Goal: Information Seeking & Learning: Learn about a topic

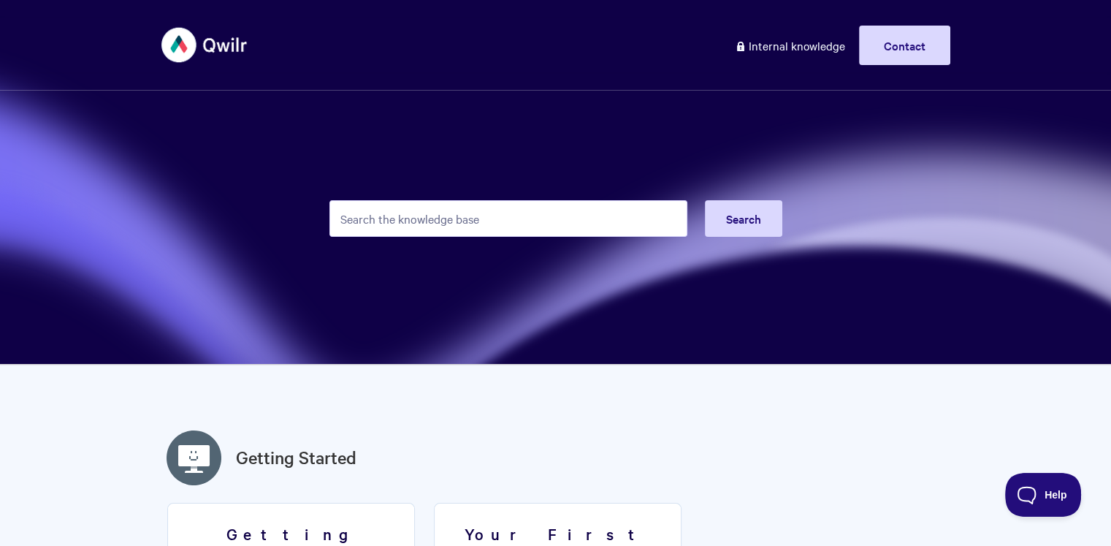
click at [524, 220] on input "Search the knowledge base" at bounding box center [508, 218] width 358 height 37
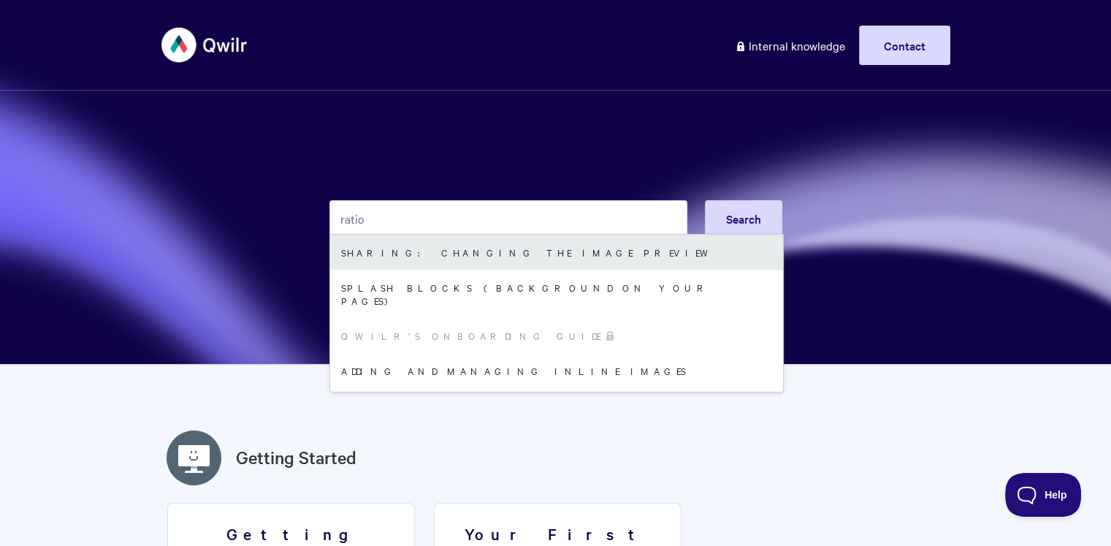
type input "ratio"
click at [522, 253] on link "Sharing: Changing the Image Preview" at bounding box center [556, 251] width 453 height 35
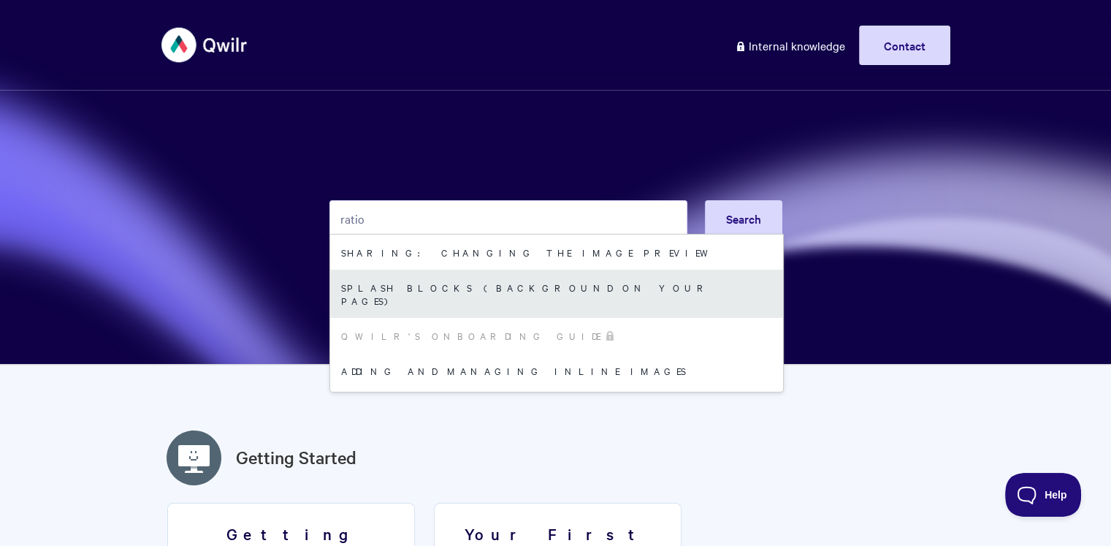
click at [482, 293] on link "Splash Blocks (Background on your Pages)" at bounding box center [556, 294] width 453 height 48
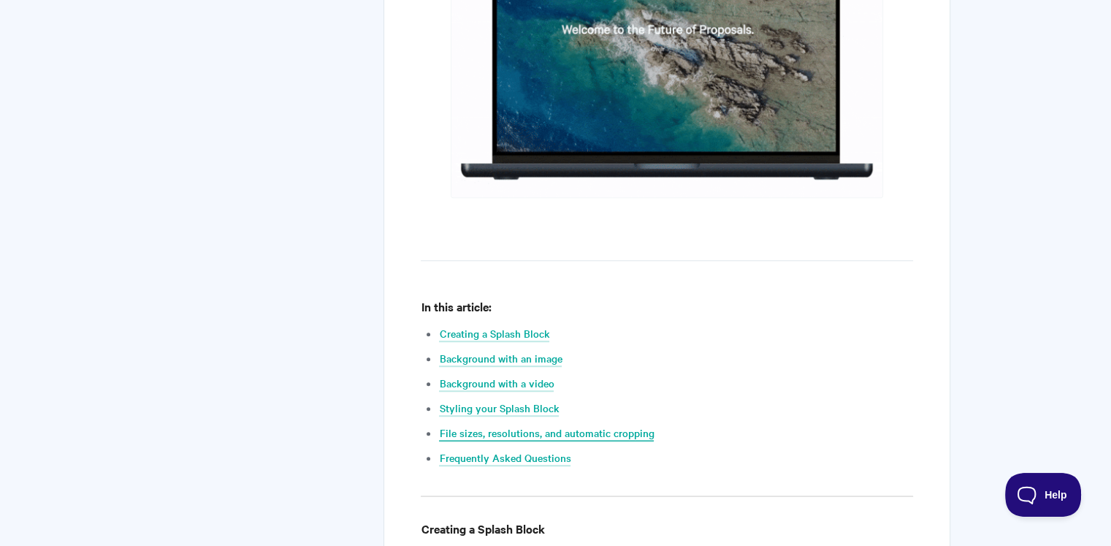
click at [556, 433] on link "File sizes, resolutions, and automatic cropping" at bounding box center [546, 433] width 215 height 16
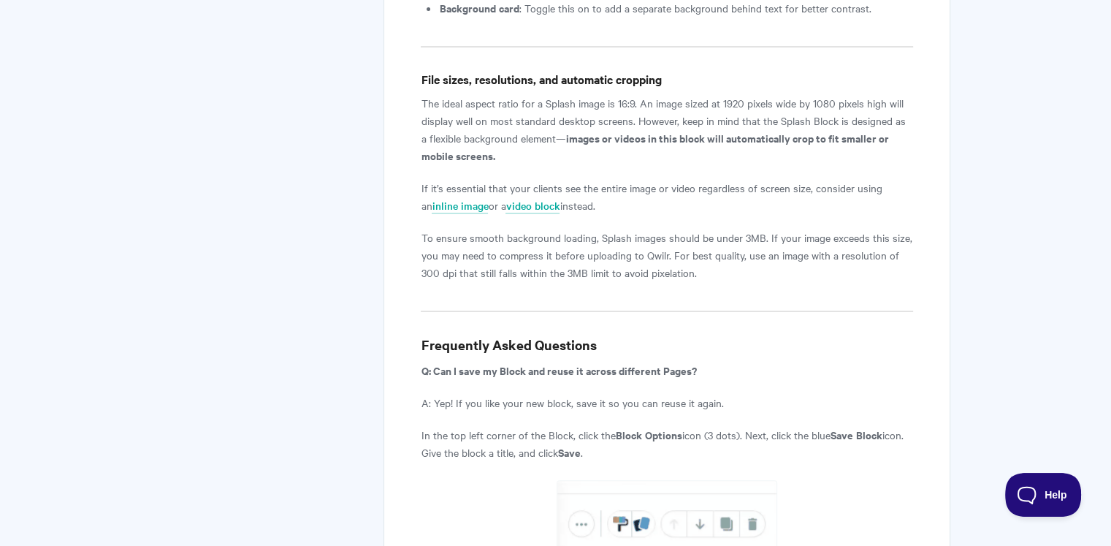
scroll to position [5883, 0]
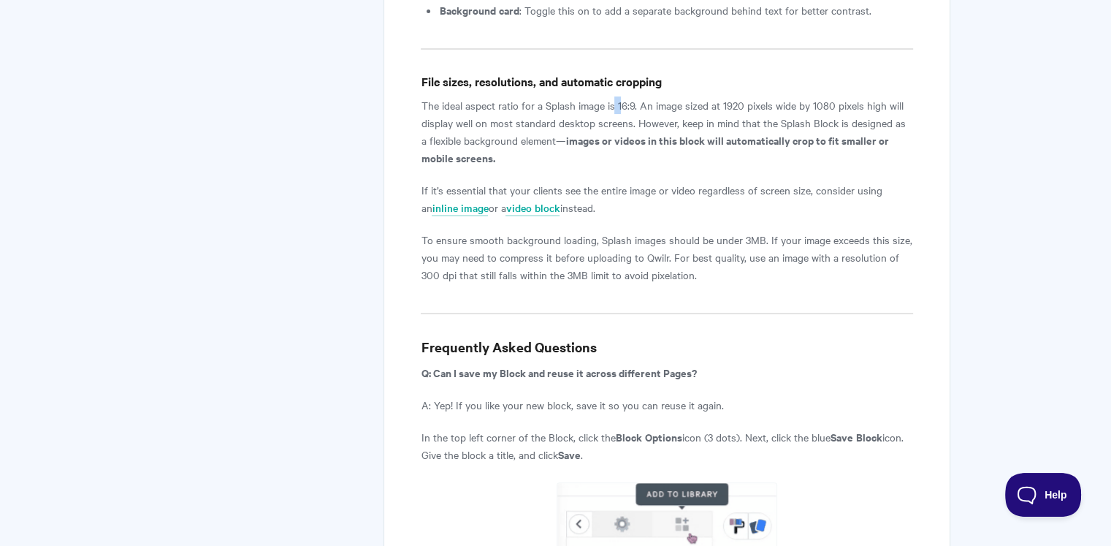
drag, startPoint x: 622, startPoint y: 66, endPoint x: 614, endPoint y: 65, distance: 8.1
click at [614, 96] on p "The ideal aspect ratio for a Splash image is 16:9. An image sized at 1920 pixel…" at bounding box center [667, 131] width 492 height 70
click at [635, 96] on p "The ideal aspect ratio for a Splash image is 16:9. An image sized at 1920 pixel…" at bounding box center [667, 131] width 492 height 70
drag, startPoint x: 722, startPoint y: 66, endPoint x: 767, endPoint y: 69, distance: 45.4
click at [767, 96] on p "The ideal aspect ratio for a Splash image is 16:9. An image sized at 1920 pixel…" at bounding box center [667, 131] width 492 height 70
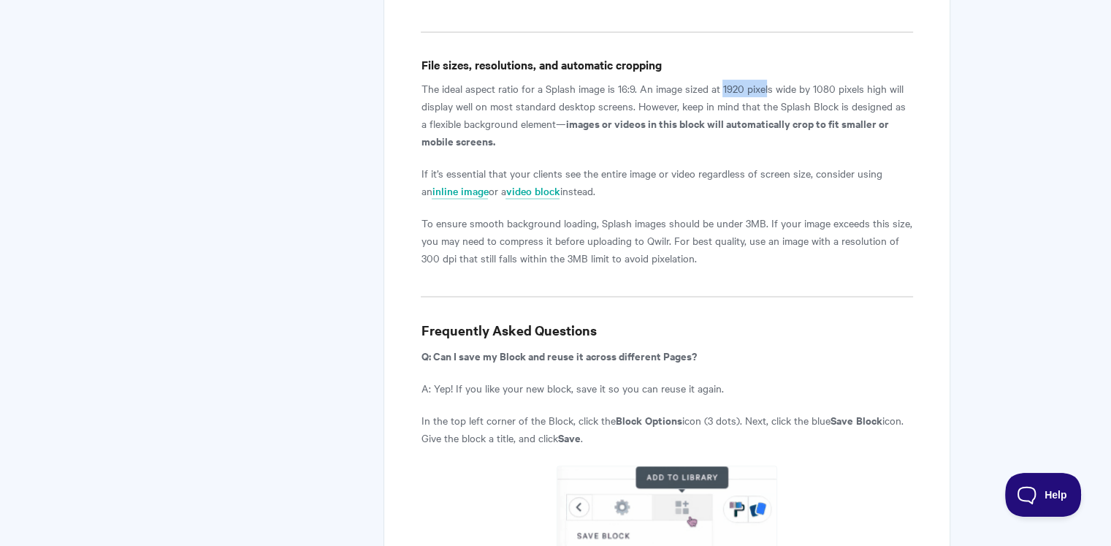
scroll to position [5903, 0]
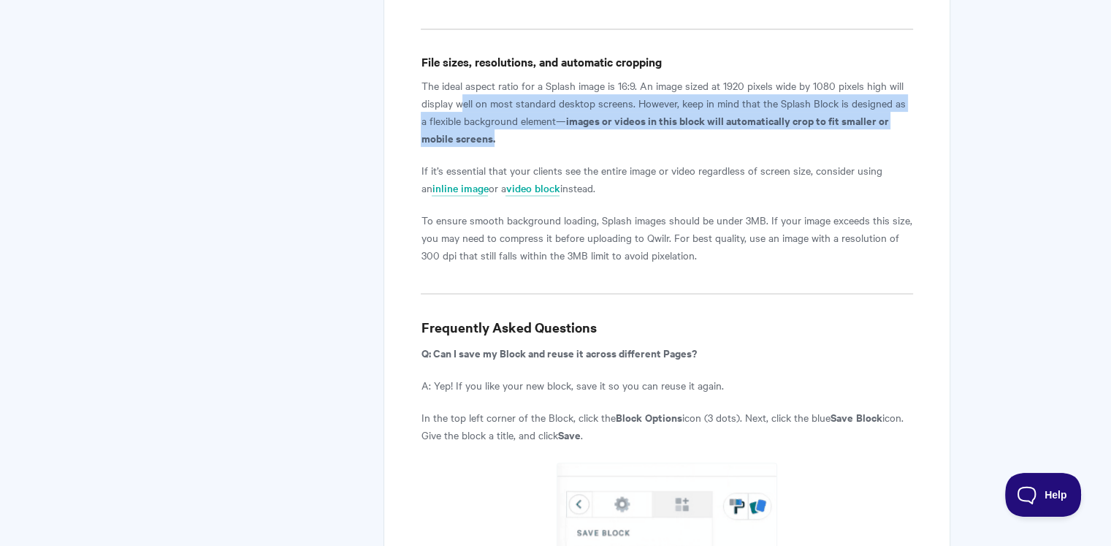
drag, startPoint x: 462, startPoint y: 64, endPoint x: 535, endPoint y: 95, distance: 79.2
click at [535, 95] on p "The ideal aspect ratio for a Splash image is 16:9. An image sized at 1920 pixel…" at bounding box center [667, 112] width 492 height 70
click at [665, 112] on b "images or videos in this block will automatically crop to fit smaller or mobile…" at bounding box center [655, 128] width 468 height 33
drag, startPoint x: 436, startPoint y: 64, endPoint x: 514, endPoint y: 94, distance: 83.4
click at [514, 94] on p "The ideal aspect ratio for a Splash image is 16:9. An image sized at 1920 pixel…" at bounding box center [667, 112] width 492 height 70
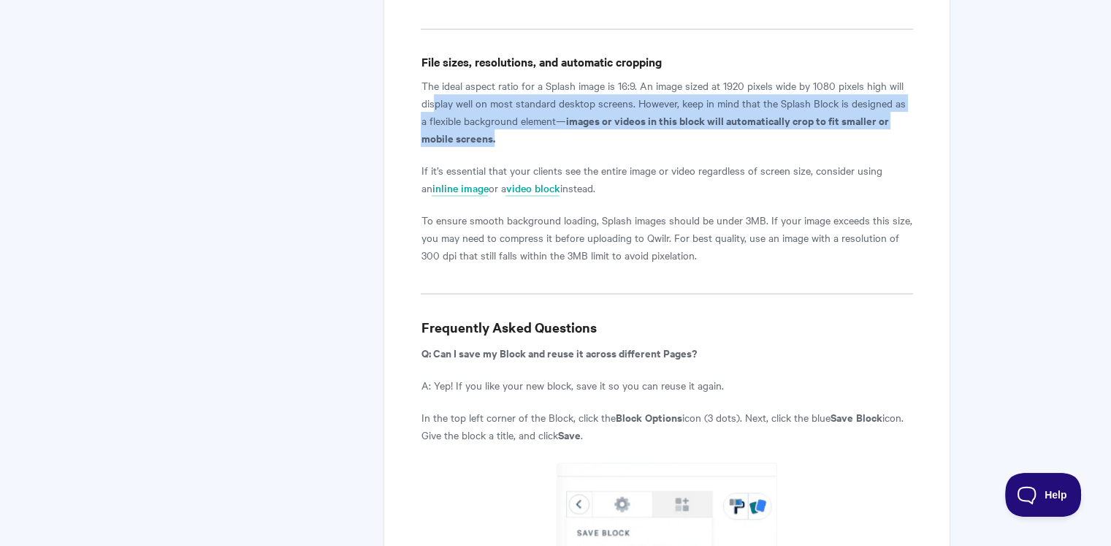
click at [669, 112] on b "images or videos in this block will automatically crop to fit smaller or mobile…" at bounding box center [655, 128] width 468 height 33
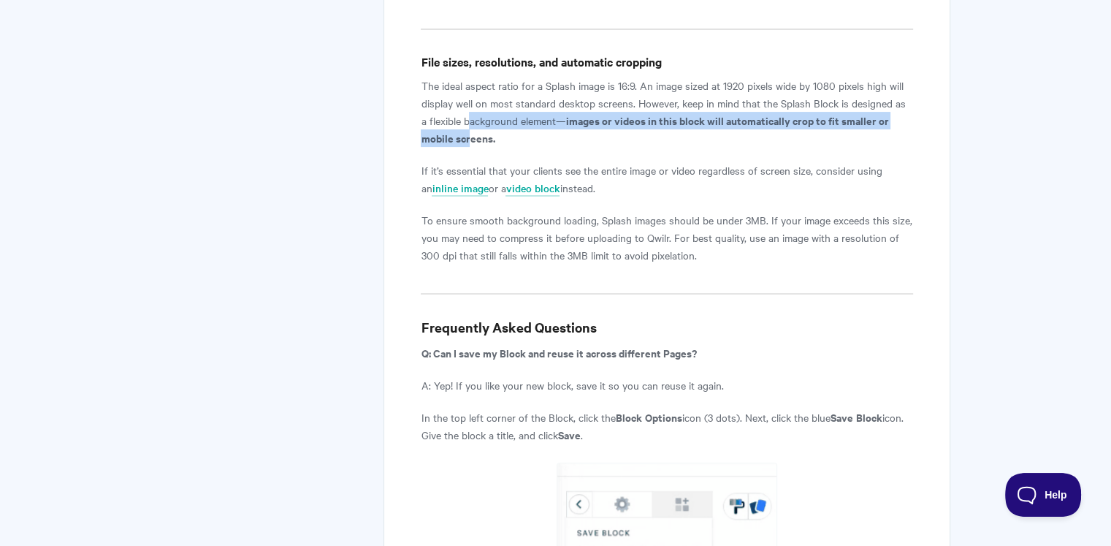
drag, startPoint x: 459, startPoint y: 80, endPoint x: 470, endPoint y: 96, distance: 19.9
click at [470, 96] on p "The ideal aspect ratio for a Splash image is 16:9. An image sized at 1920 pixel…" at bounding box center [667, 112] width 492 height 70
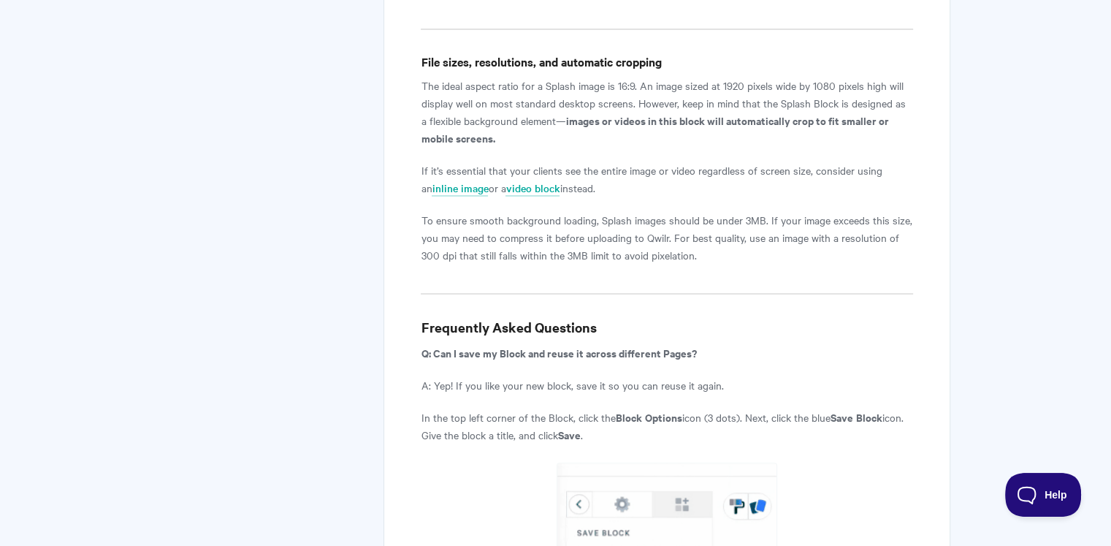
click at [516, 96] on p "The ideal aspect ratio for a Splash image is 16:9. An image sized at 1920 pixel…" at bounding box center [667, 112] width 492 height 70
drag, startPoint x: 714, startPoint y: 76, endPoint x: 720, endPoint y: 101, distance: 25.4
click at [720, 101] on p "The ideal aspect ratio for a Splash image is 16:9. An image sized at 1920 pixel…" at bounding box center [667, 112] width 492 height 70
drag, startPoint x: 680, startPoint y: 112, endPoint x: 688, endPoint y: 145, distance: 33.8
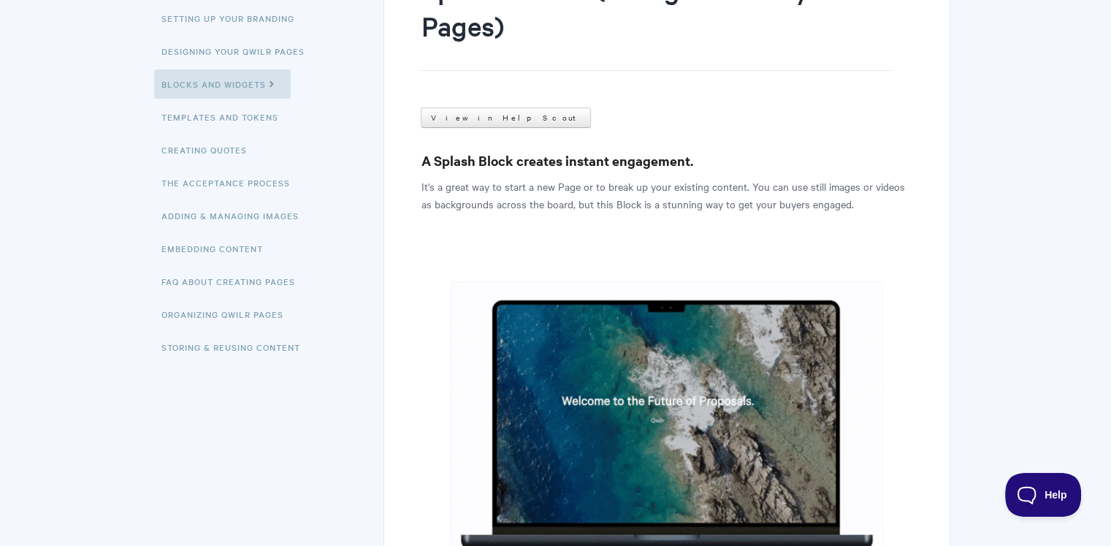
scroll to position [0, 0]
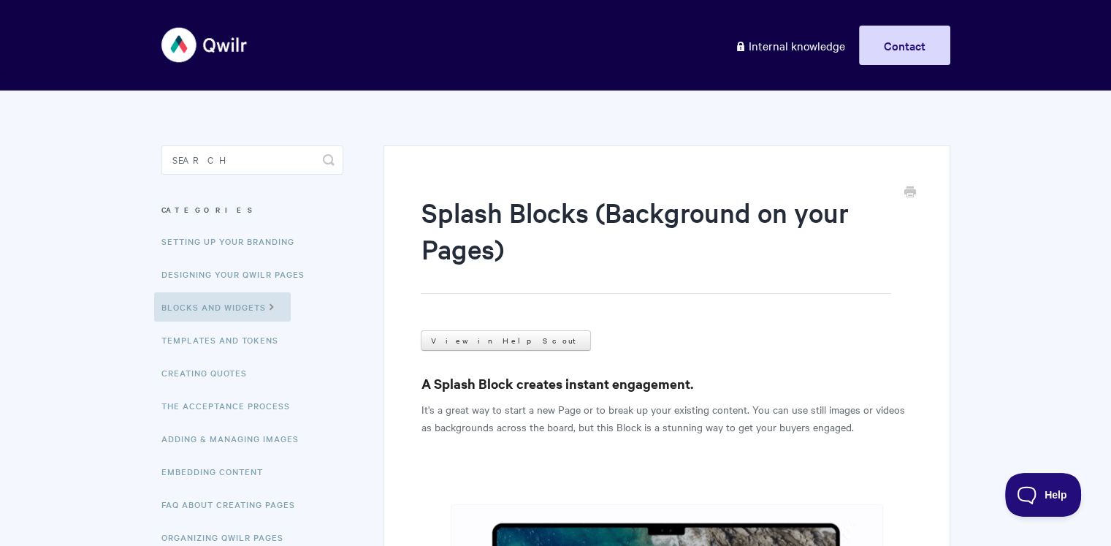
click at [262, 156] on input "Search" at bounding box center [252, 159] width 182 height 29
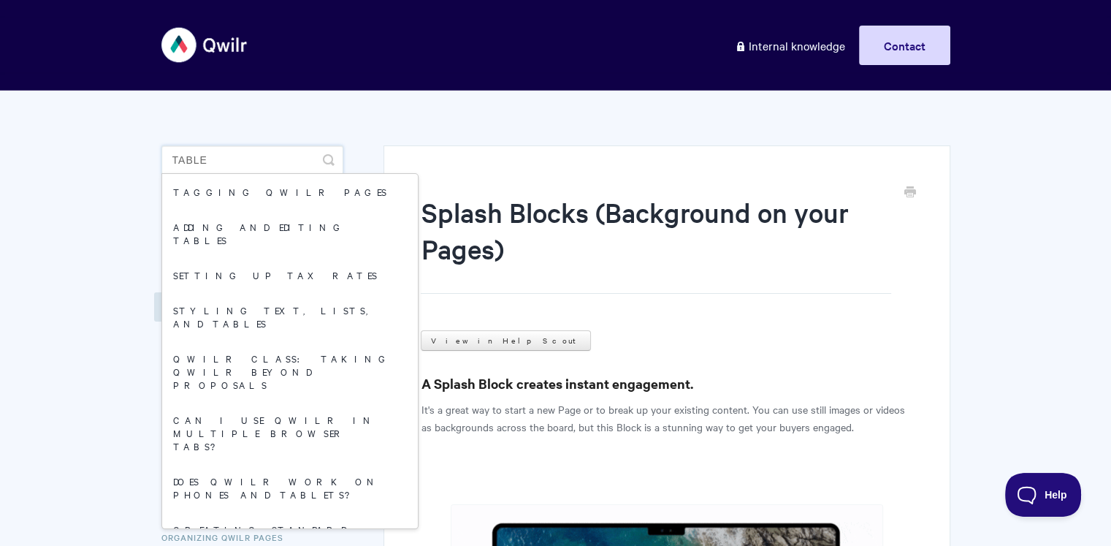
type input "table"
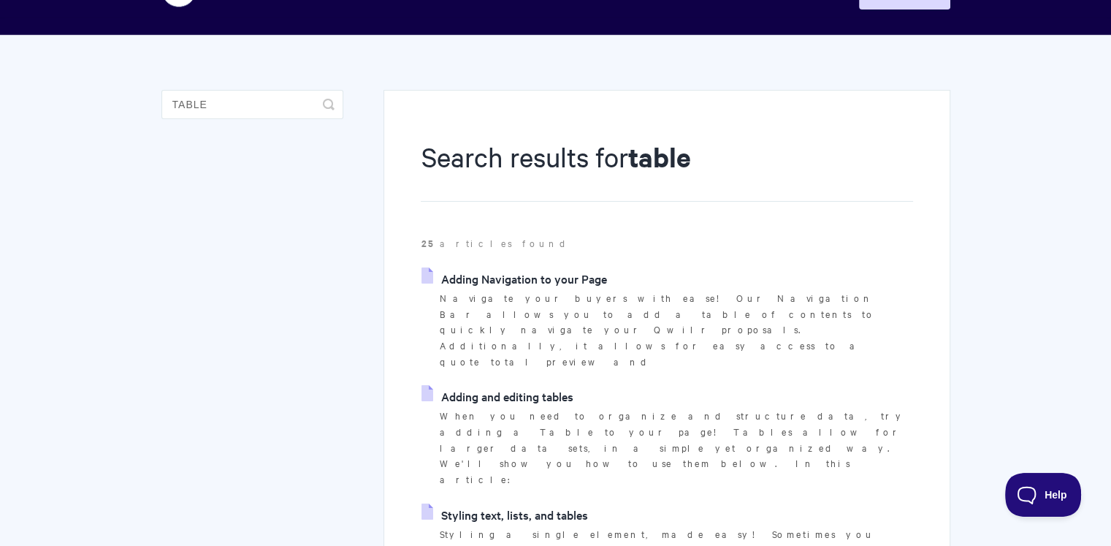
scroll to position [60, 0]
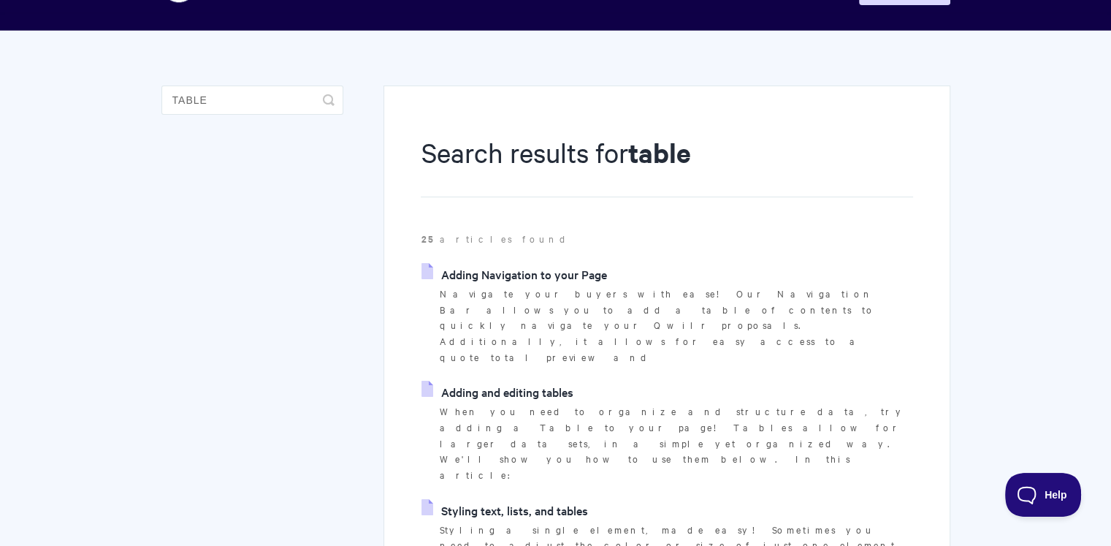
click at [530, 381] on link "Adding and editing tables" at bounding box center [496, 392] width 151 height 22
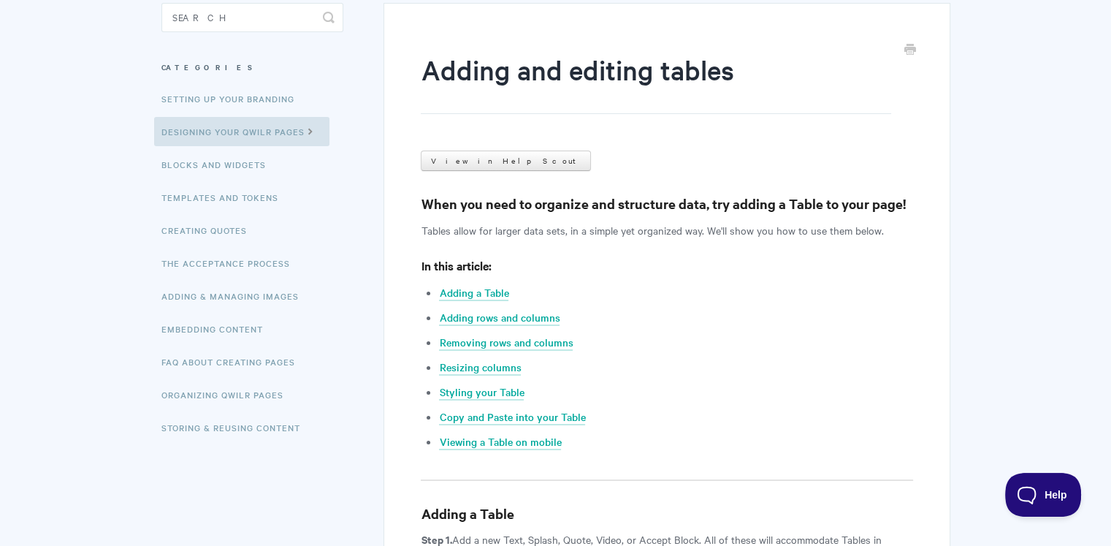
scroll to position [155, 0]
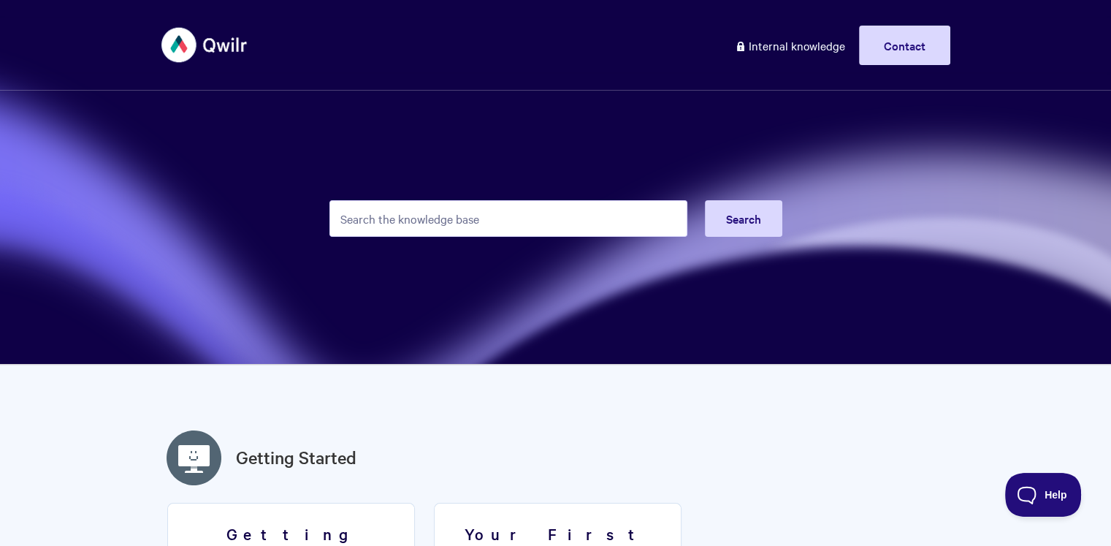
click at [456, 228] on input "Search the knowledge base" at bounding box center [508, 218] width 358 height 37
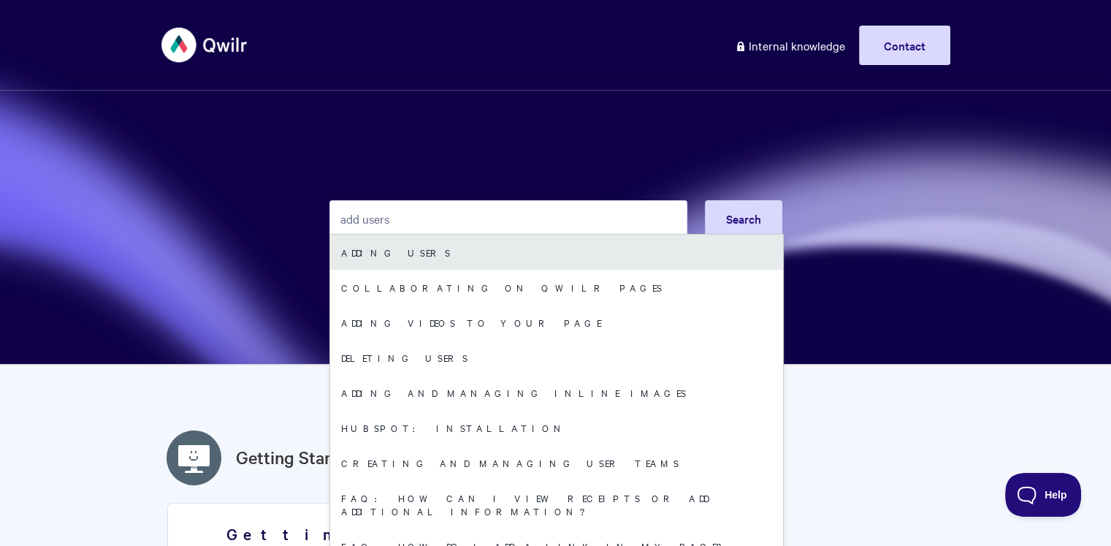
type input "add users"
click at [486, 259] on link "Adding users" at bounding box center [556, 251] width 453 height 35
